Goal: Navigation & Orientation: Find specific page/section

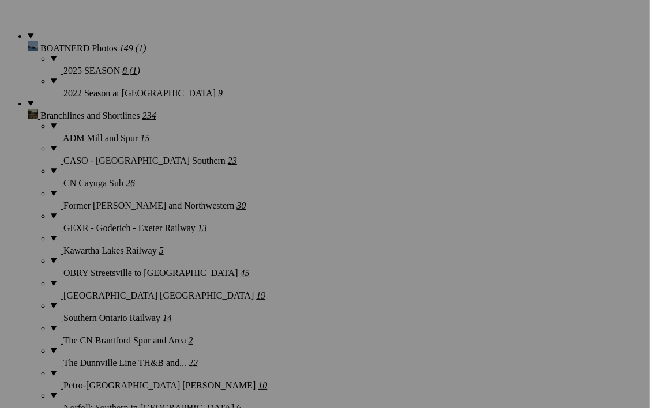
scroll to position [981, 0]
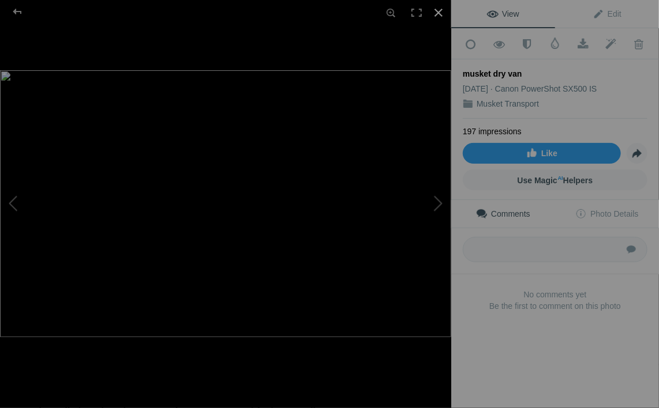
click at [441, 13] on div at bounding box center [438, 12] width 25 height 25
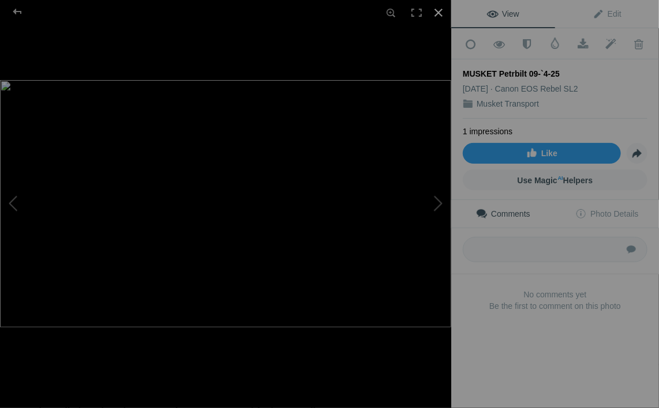
click at [439, 7] on div at bounding box center [438, 12] width 25 height 25
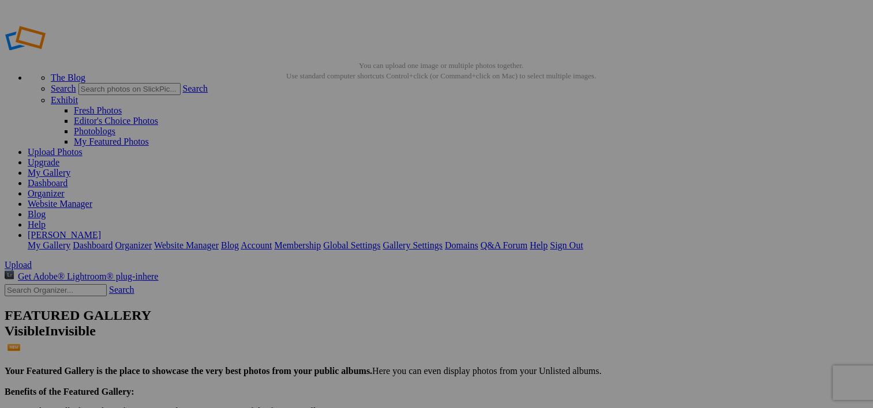
click at [70, 168] on link "My Gallery" at bounding box center [49, 173] width 43 height 10
